Goal: Information Seeking & Learning: Find specific page/section

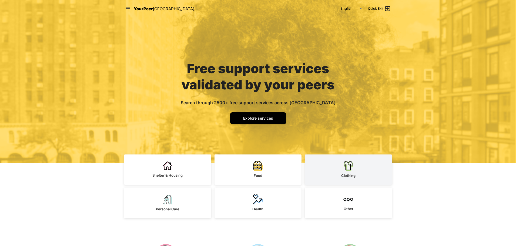
click at [338, 165] on link "Clothing" at bounding box center [348, 169] width 87 height 30
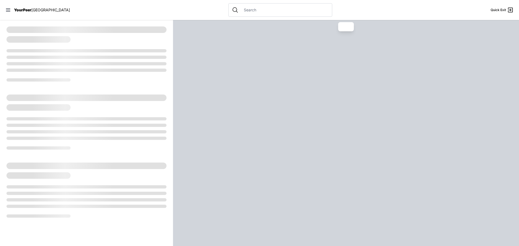
select select "recentlyUpdated"
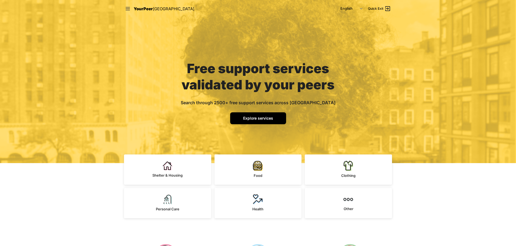
click at [269, 118] on span "Explore services" at bounding box center [258, 118] width 30 height 5
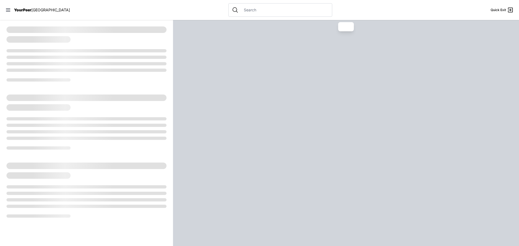
select select "recentlyUpdated"
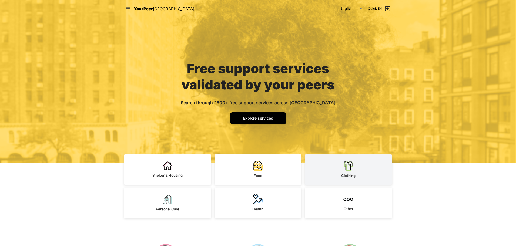
click at [345, 168] on img at bounding box center [348, 166] width 10 height 10
select select "recentlyUpdated"
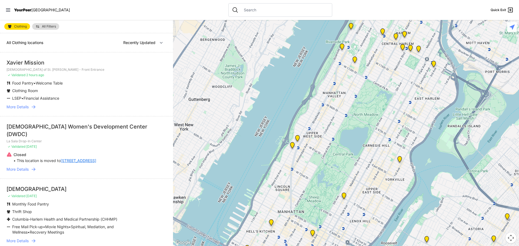
click at [49, 24] on link "All Filters" at bounding box center [45, 26] width 27 height 6
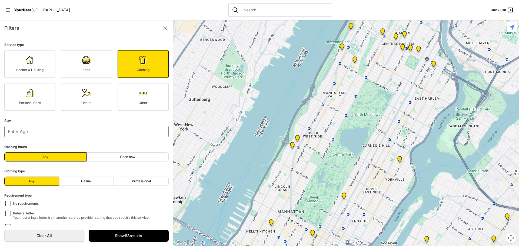
click at [9, 10] on icon at bounding box center [7, 9] width 5 height 5
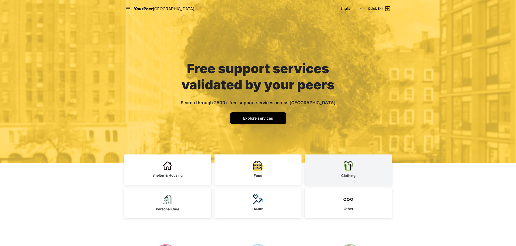
click at [343, 162] on link "Clothing" at bounding box center [348, 169] width 87 height 30
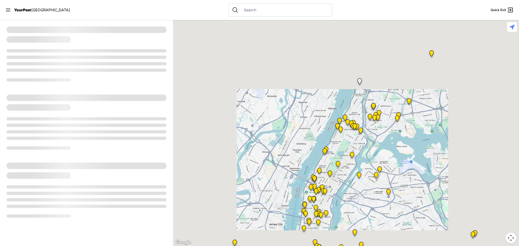
select select "recentlyUpdated"
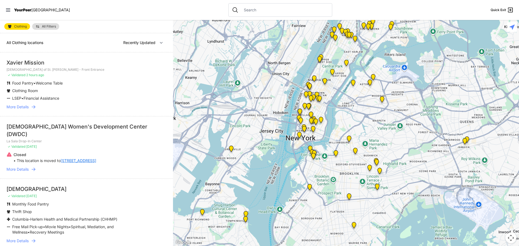
drag, startPoint x: 352, startPoint y: 200, endPoint x: 348, endPoint y: 110, distance: 89.2
click at [348, 110] on div at bounding box center [346, 133] width 346 height 226
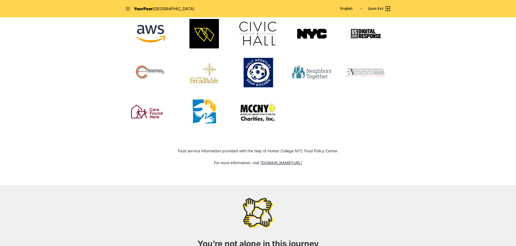
scroll to position [458, 0]
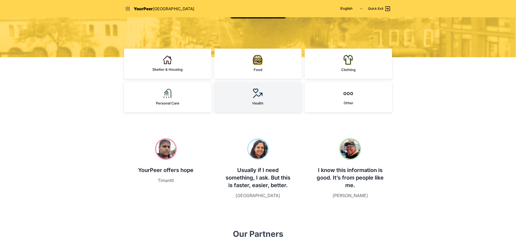
scroll to position [108, 0]
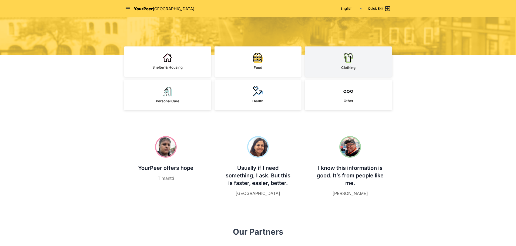
click at [338, 69] on link "Clothing" at bounding box center [348, 61] width 87 height 30
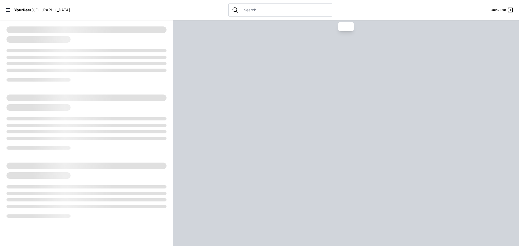
select select "recentlyUpdated"
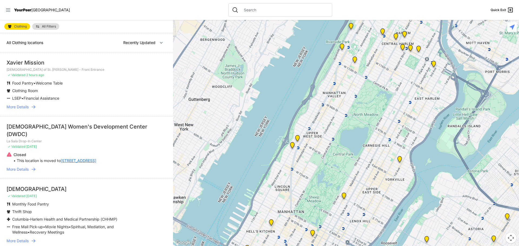
click at [5, 11] on icon at bounding box center [7, 9] width 5 height 5
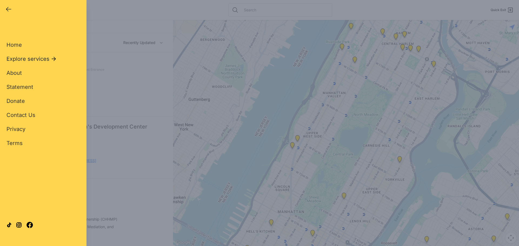
click at [33, 61] on span "Explore services" at bounding box center [27, 59] width 43 height 8
click at [22, 86] on span "Clothing" at bounding box center [17, 87] width 22 height 8
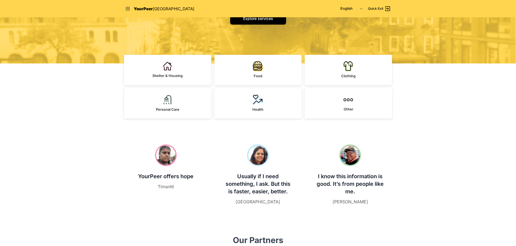
scroll to position [108, 0]
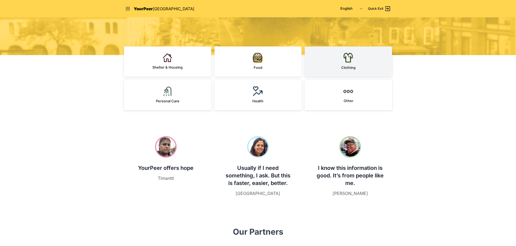
click at [355, 59] on link "Clothing" at bounding box center [348, 61] width 87 height 30
select select "recentlyUpdated"
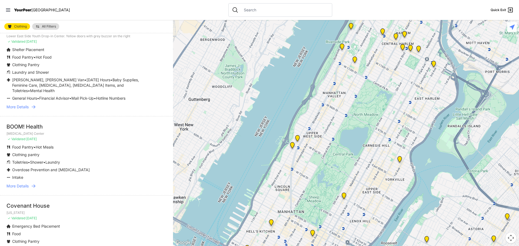
scroll to position [1353, 0]
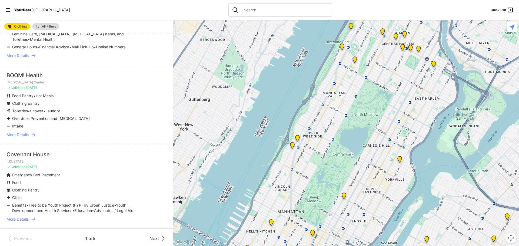
drag, startPoint x: 152, startPoint y: 230, endPoint x: 152, endPoint y: 245, distance: 15.1
click at [152, 238] on div "Previous 1 of 5 Next" at bounding box center [86, 238] width 173 height 20
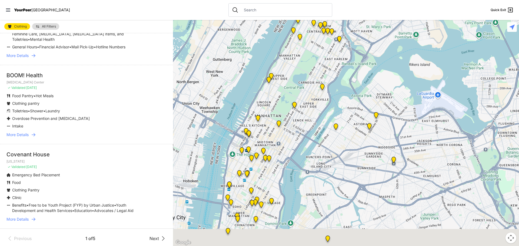
drag, startPoint x: 326, startPoint y: 139, endPoint x: 303, endPoint y: 0, distance: 140.4
click at [303, 0] on div "Close panel YourPeer NYC Quick Exit Single Adult Families Soup Kitchen Food Pan…" at bounding box center [259, 123] width 519 height 246
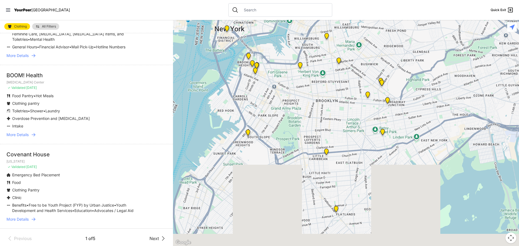
drag, startPoint x: 324, startPoint y: 162, endPoint x: 338, endPoint y: 32, distance: 130.7
click at [338, 32] on div at bounding box center [346, 133] width 346 height 226
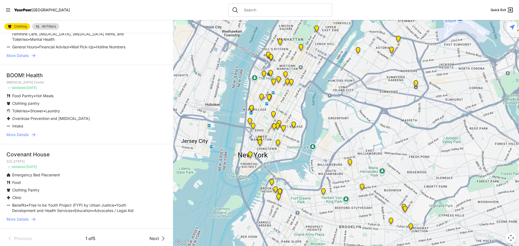
drag, startPoint x: 332, startPoint y: 75, endPoint x: 353, endPoint y: 201, distance: 127.6
click at [353, 201] on div at bounding box center [346, 133] width 346 height 226
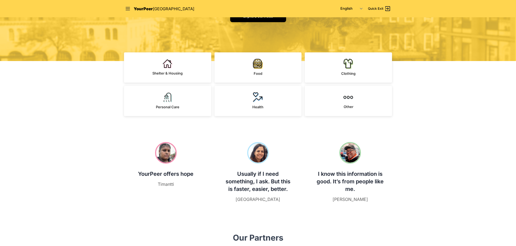
scroll to position [108, 0]
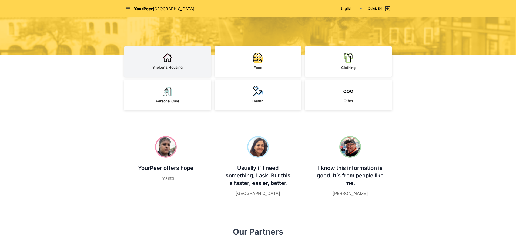
click at [171, 61] on img at bounding box center [168, 58] width 10 height 10
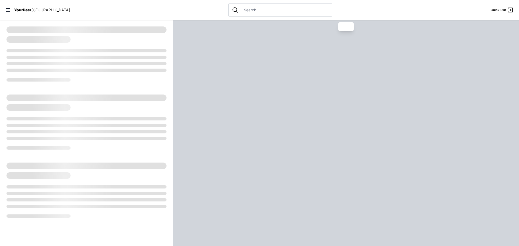
select select "recentlyUpdated"
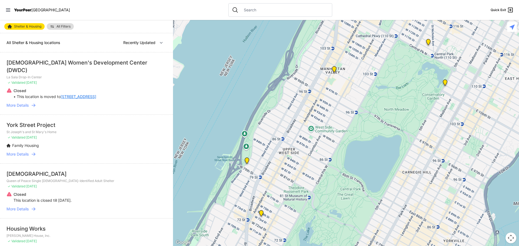
click at [64, 26] on span "All Filters" at bounding box center [63, 26] width 14 height 3
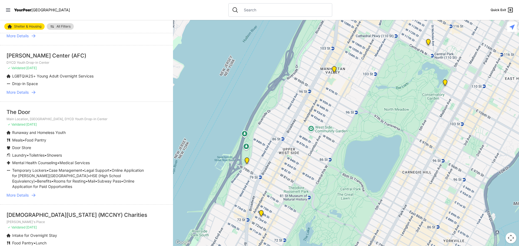
scroll to position [405, 0]
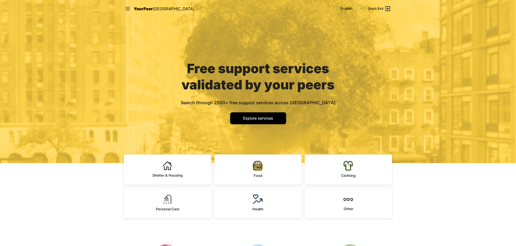
click at [128, 5] on nav "YourPeer NYC English Español 简体中文 বাংলা Français Русский Quick Exit" at bounding box center [258, 8] width 277 height 17
click at [128, 9] on icon at bounding box center [128, 8] width 4 height 3
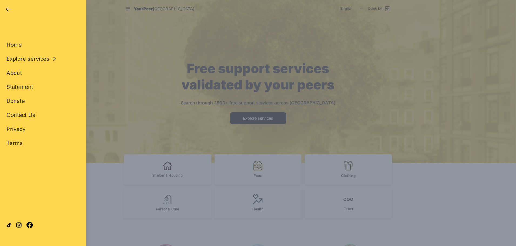
click at [15, 61] on span "Explore services" at bounding box center [27, 59] width 43 height 8
click at [14, 43] on span "All Services" at bounding box center [21, 45] width 31 height 6
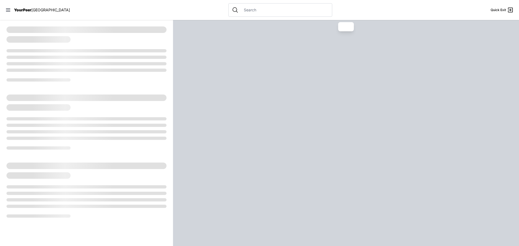
select select "recentlyUpdated"
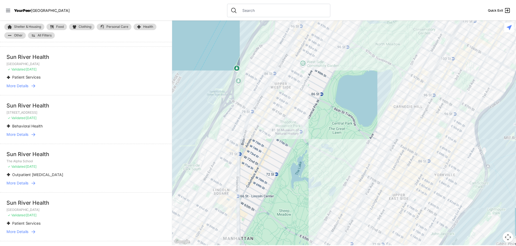
scroll to position [702, 0]
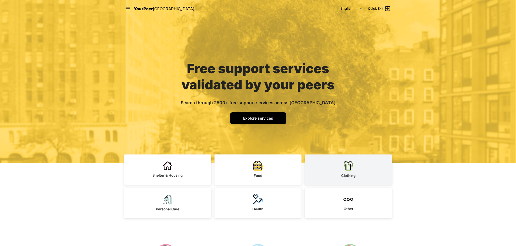
click at [355, 167] on link "Clothing" at bounding box center [348, 169] width 87 height 30
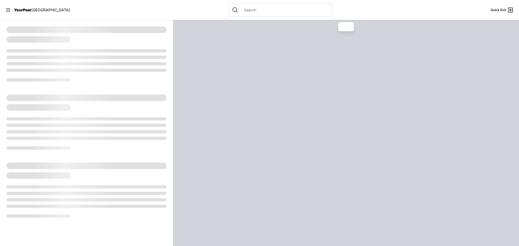
select select "recentlyUpdated"
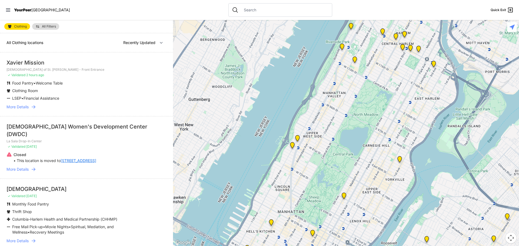
click at [22, 25] on span "Clothing" at bounding box center [20, 26] width 13 height 3
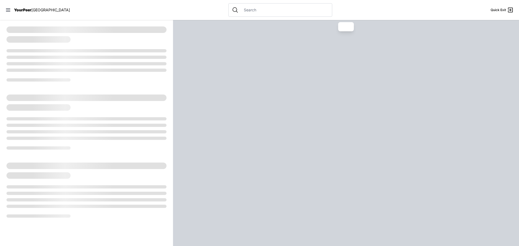
select select "recentlyUpdated"
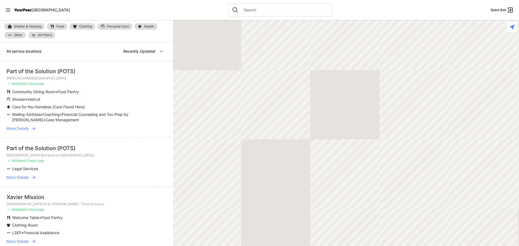
select select "recentlyUpdated"
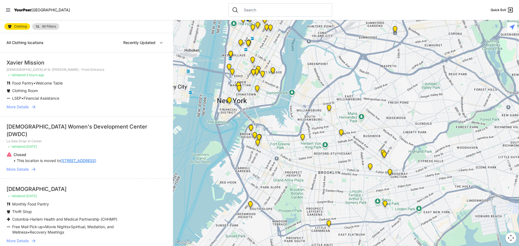
click at [48, 27] on span "All Filters" at bounding box center [49, 26] width 14 height 3
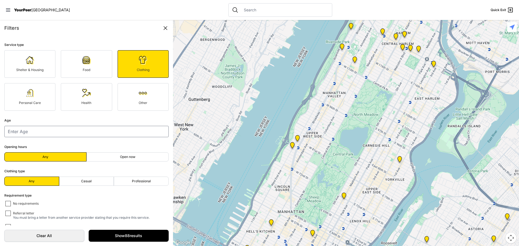
click at [123, 156] on span "Open now" at bounding box center [127, 157] width 15 height 4
click at [127, 157] on input "Open now" at bounding box center [127, 157] width 0 height 0
radio input "true"
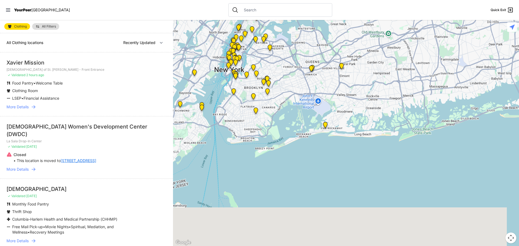
drag, startPoint x: 248, startPoint y: 213, endPoint x: 241, endPoint y: 101, distance: 112.6
click at [241, 101] on div at bounding box center [346, 133] width 346 height 226
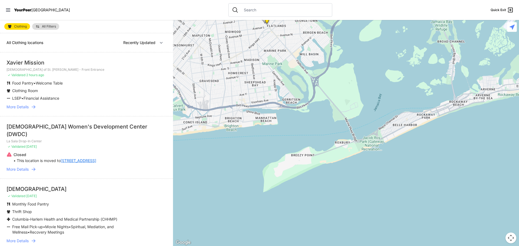
click at [46, 24] on link "All Filters" at bounding box center [45, 26] width 27 height 6
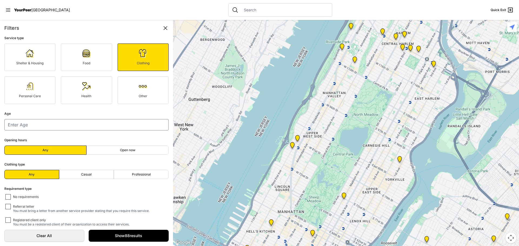
scroll to position [13, 0]
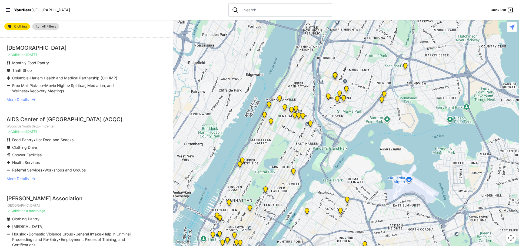
scroll to position [162, 0]
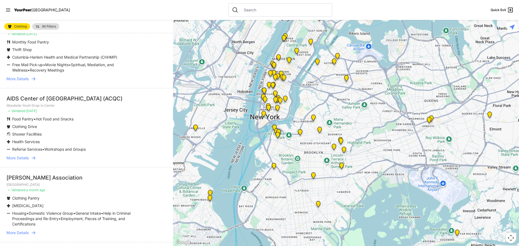
drag, startPoint x: 277, startPoint y: 184, endPoint x: 285, endPoint y: 40, distance: 144.7
click at [285, 40] on div at bounding box center [346, 133] width 346 height 226
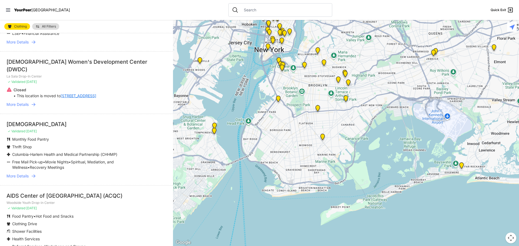
scroll to position [0, 0]
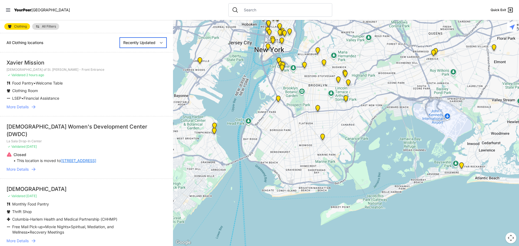
click at [155, 42] on select "Nearby Recently Updated Most Services" at bounding box center [143, 43] width 47 height 10
click at [120, 38] on select "Nearby Recently Updated Most Services" at bounding box center [143, 43] width 47 height 10
click at [145, 42] on select "Nearby Recently Updated Most Services" at bounding box center [143, 43] width 47 height 10
select select "mostServices"
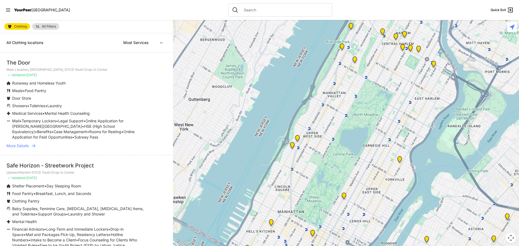
click at [46, 25] on span "All Filters" at bounding box center [49, 26] width 14 height 3
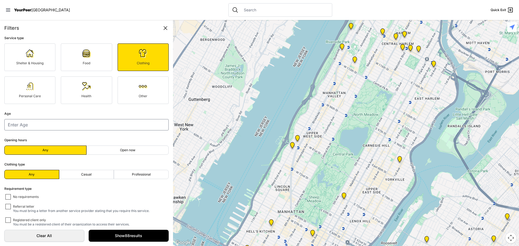
scroll to position [13, 0]
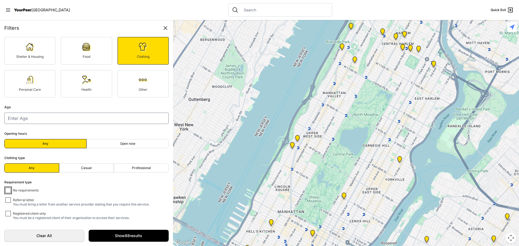
click at [9, 188] on input "No requirements" at bounding box center [7, 190] width 5 height 5
checkbox input "true"
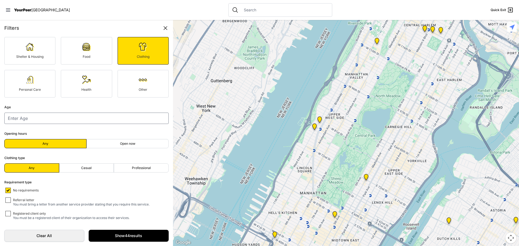
click at [31, 46] on img at bounding box center [30, 47] width 9 height 9
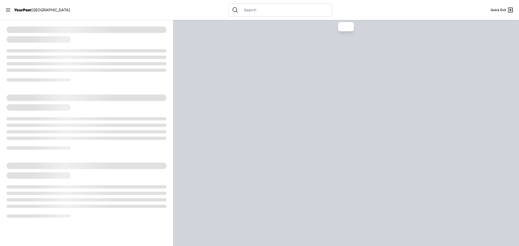
select select "mostServices"
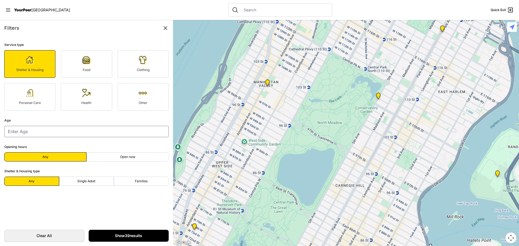
click at [132, 234] on link "Show 39 results" at bounding box center [129, 236] width 80 height 12
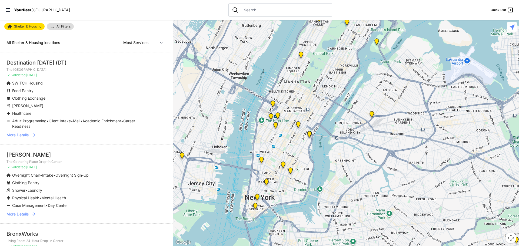
drag, startPoint x: 182, startPoint y: 147, endPoint x: 328, endPoint y: 139, distance: 146.3
click at [328, 139] on div at bounding box center [346, 133] width 346 height 226
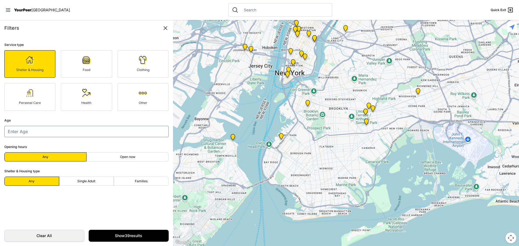
drag, startPoint x: 321, startPoint y: 196, endPoint x: 321, endPoint y: 7, distance: 189.0
click at [321, 7] on div "Close panel YourPeer [GEOGRAPHIC_DATA] Quick Exit Single Adult Families Soup Ki…" at bounding box center [259, 123] width 519 height 246
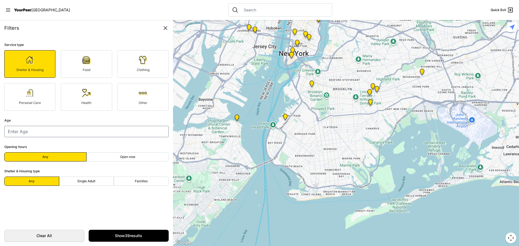
click at [132, 71] on div "Clothing" at bounding box center [143, 70] width 40 height 4
select select "mostServices"
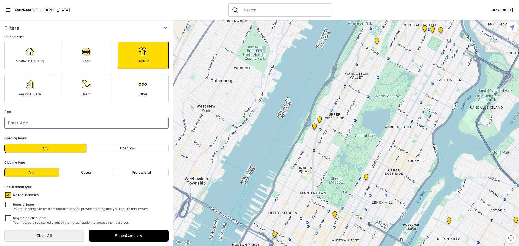
scroll to position [13, 0]
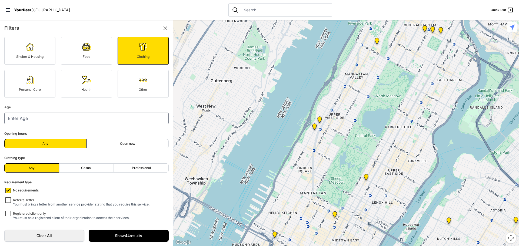
click at [120, 143] on span "Open now" at bounding box center [127, 144] width 15 height 4
click at [127, 144] on input "Open now" at bounding box center [127, 144] width 0 height 0
radio input "true"
click at [69, 241] on link "Clear All" at bounding box center [44, 236] width 80 height 12
select select "recentlyUpdated"
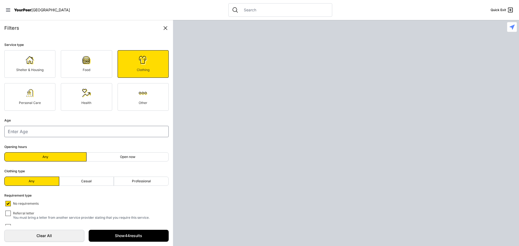
select select "mostServices"
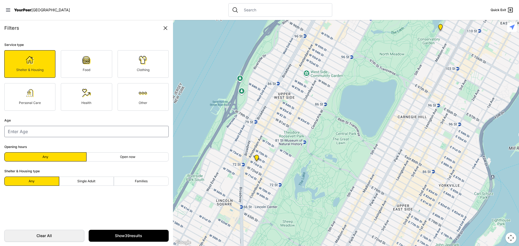
click at [149, 68] on div "Clothing" at bounding box center [143, 70] width 40 height 4
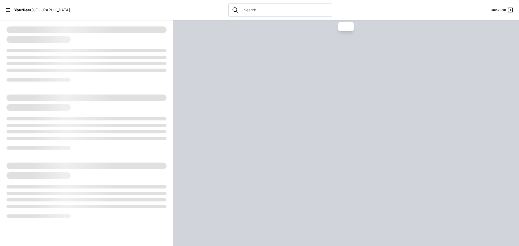
select select "mostServices"
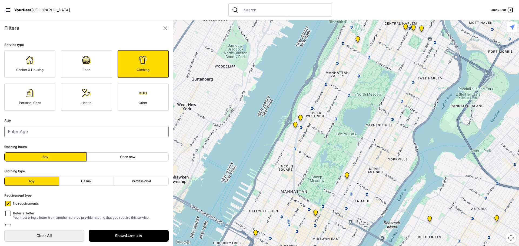
click at [84, 64] on img at bounding box center [86, 60] width 9 height 9
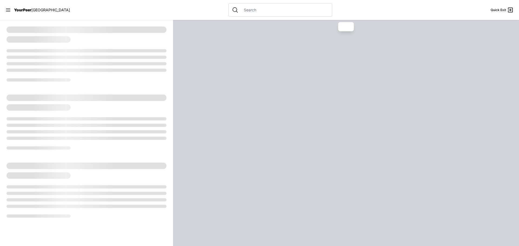
select select "mostServices"
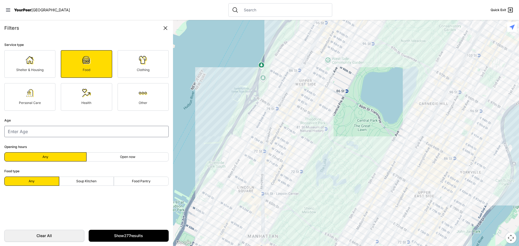
click at [28, 60] on img at bounding box center [30, 60] width 9 height 9
select select "mostServices"
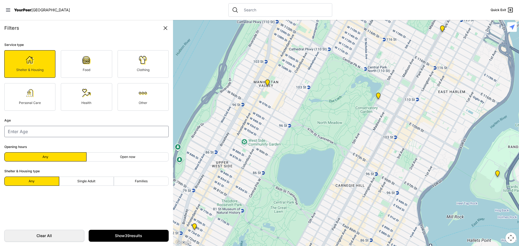
click at [144, 60] on img at bounding box center [143, 60] width 9 height 9
select select "mostServices"
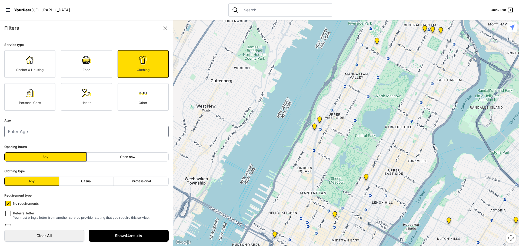
click at [141, 236] on link "Show 44 results" at bounding box center [129, 236] width 80 height 12
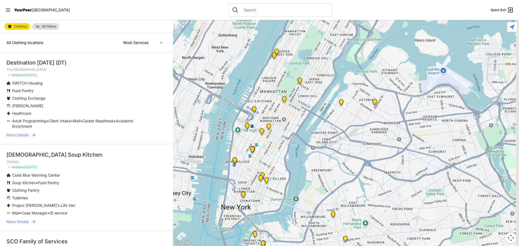
drag, startPoint x: 326, startPoint y: 200, endPoint x: 302, endPoint y: 72, distance: 129.7
click at [302, 72] on div at bounding box center [346, 133] width 346 height 226
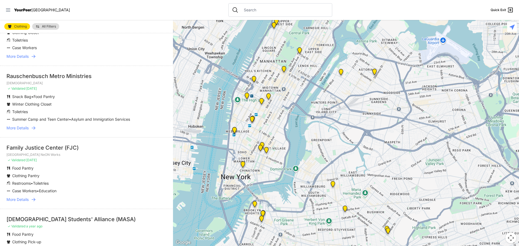
scroll to position [512, 0]
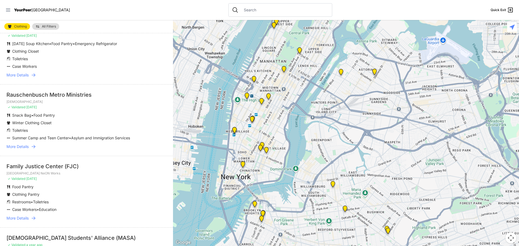
click at [9, 11] on icon at bounding box center [7, 9] width 5 height 5
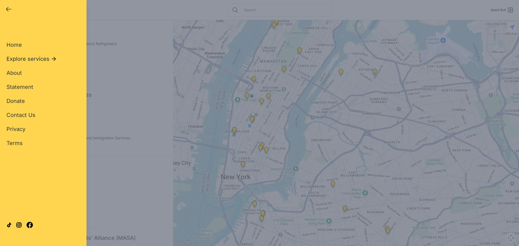
click at [37, 58] on span "Explore services" at bounding box center [27, 59] width 43 height 8
click at [15, 40] on div "All Services Shelter & Housing Food Clothing Personal Care Health Care Other Se…" at bounding box center [42, 117] width 73 height 187
click at [17, 43] on span "All Services" at bounding box center [21, 45] width 31 height 6
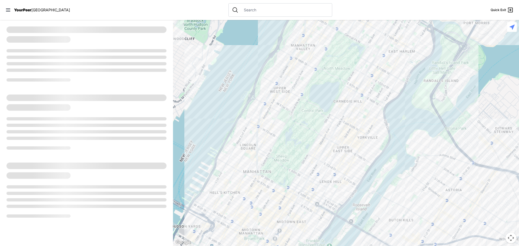
select select "recentlyUpdated"
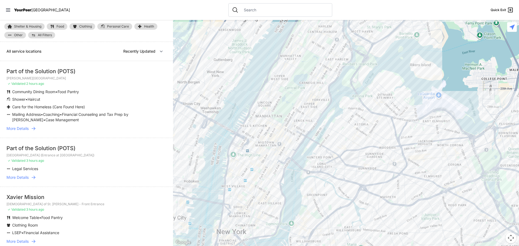
select select "mostServices"
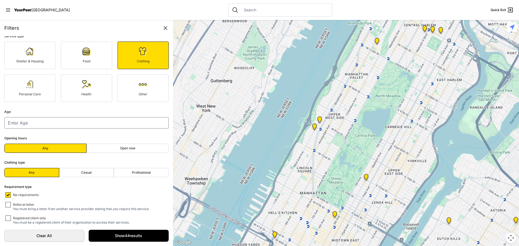
scroll to position [13, 0]
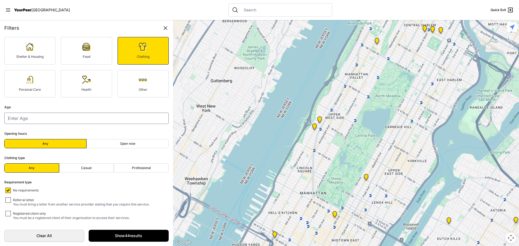
select select "mostServices"
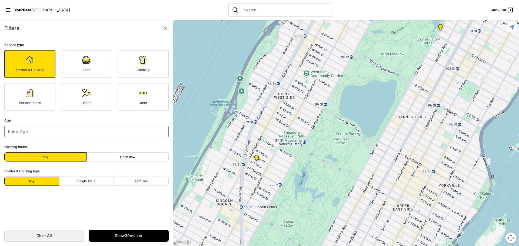
scroll to position [405, 0]
select select "mostServices"
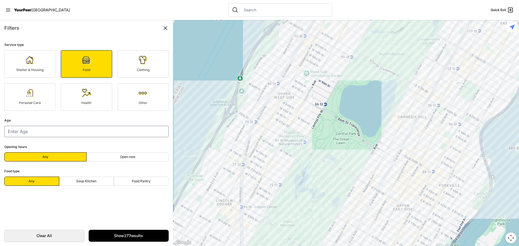
click at [142, 59] on img at bounding box center [143, 60] width 9 height 9
select select "mostServices"
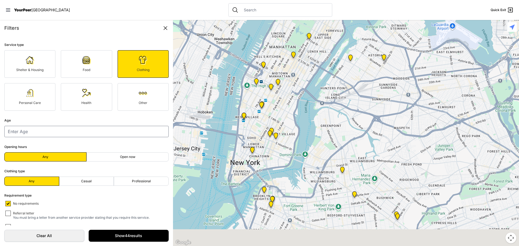
drag, startPoint x: 288, startPoint y: 216, endPoint x: 265, endPoint y: 59, distance: 158.3
click at [265, 59] on div at bounding box center [346, 133] width 346 height 226
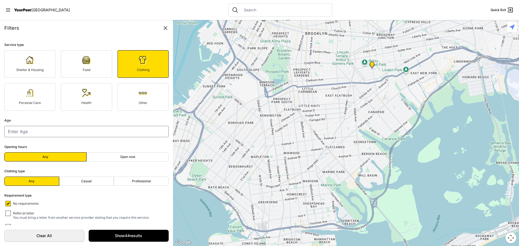
drag, startPoint x: 292, startPoint y: 151, endPoint x: 274, endPoint y: 8, distance: 144.1
click at [274, 8] on div "Close panel YourPeer [GEOGRAPHIC_DATA] Quick Exit Single Adult Families Soup Ki…" at bounding box center [259, 123] width 519 height 246
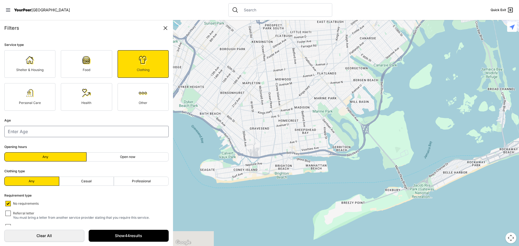
drag, startPoint x: 302, startPoint y: 146, endPoint x: 297, endPoint y: 35, distance: 111.1
click at [297, 35] on div at bounding box center [346, 133] width 346 height 226
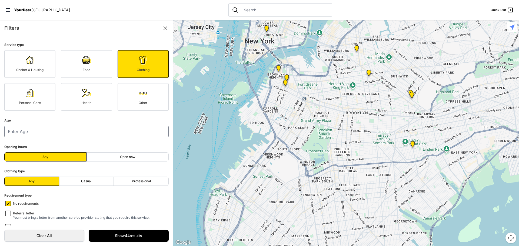
drag, startPoint x: 311, startPoint y: 61, endPoint x: 357, endPoint y: 258, distance: 202.0
click at [357, 246] on html "View map Close panel YourPeer [GEOGRAPHIC_DATA] Quick Exit Single Adult Familie…" at bounding box center [259, 123] width 519 height 246
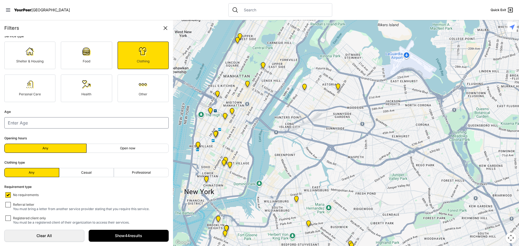
scroll to position [13, 0]
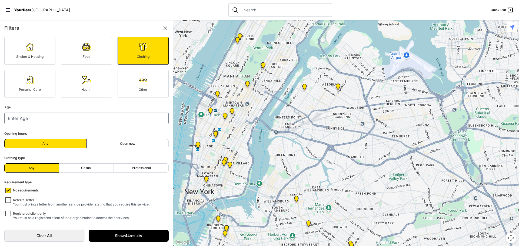
click at [149, 51] on link "Clothing" at bounding box center [142, 51] width 51 height 28
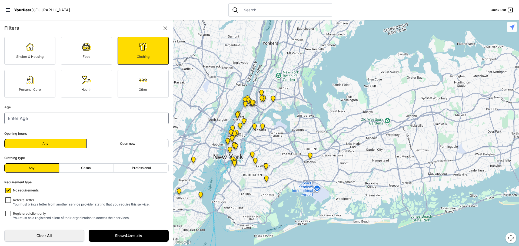
click at [310, 156] on img "Queens" at bounding box center [310, 157] width 7 height 9
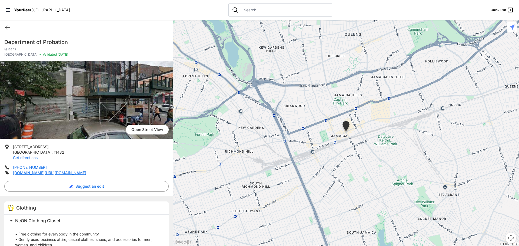
click at [25, 158] on link "Get directions" at bounding box center [25, 157] width 25 height 5
